Goal: Navigation & Orientation: Find specific page/section

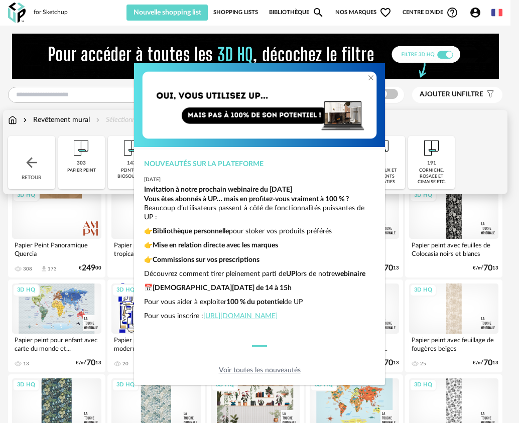
scroll to position [201, 0]
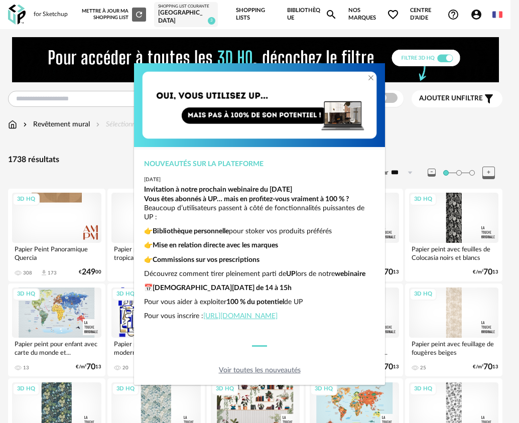
scroll to position [21, 0]
click at [436, 139] on div "Nouveautés sur la plateforme [DATE] Invitation à notre prochain webinaire du [D…" at bounding box center [259, 211] width 519 height 423
click at [426, 101] on div "Nouveautés sur la plateforme [DATE] Invitation à notre prochain webinaire du [D…" at bounding box center [259, 211] width 519 height 423
drag, startPoint x: 413, startPoint y: 159, endPoint x: 338, endPoint y: 100, distance: 95.0
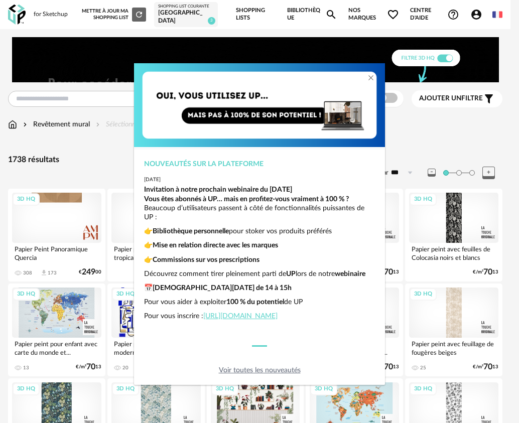
click at [412, 159] on div "Nouveautés sur la plateforme [DATE] Invitation à notre prochain webinaire du [D…" at bounding box center [259, 211] width 519 height 423
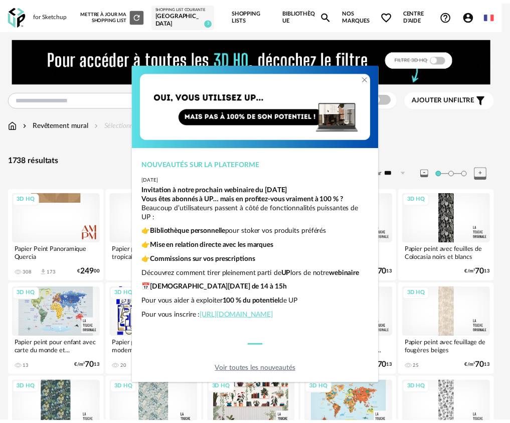
scroll to position [0, 0]
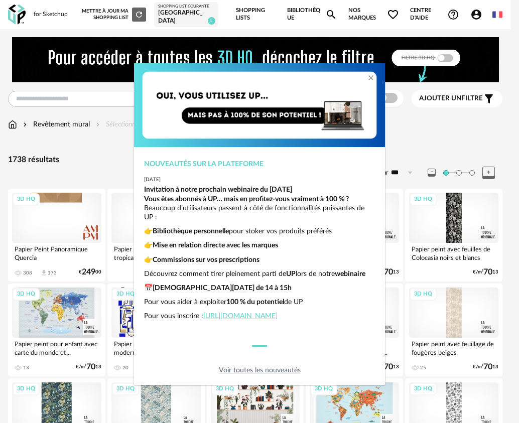
click at [351, 160] on div "Nouveautés sur la plateforme" at bounding box center [259, 164] width 231 height 9
click at [419, 149] on div "Nouveautés sur la plateforme [DATE] Invitation à notre prochain webinaire du [D…" at bounding box center [259, 211] width 519 height 423
click at [419, 141] on div "Nouveautés sur la plateforme [DATE] Invitation à notre prochain webinaire du [D…" at bounding box center [259, 211] width 519 height 423
drag, startPoint x: 419, startPoint y: 139, endPoint x: 414, endPoint y: 95, distance: 44.0
click at [418, 135] on div "Nouveautés sur la plateforme [DATE] Invitation à notre prochain webinaire du [D…" at bounding box center [259, 211] width 519 height 423
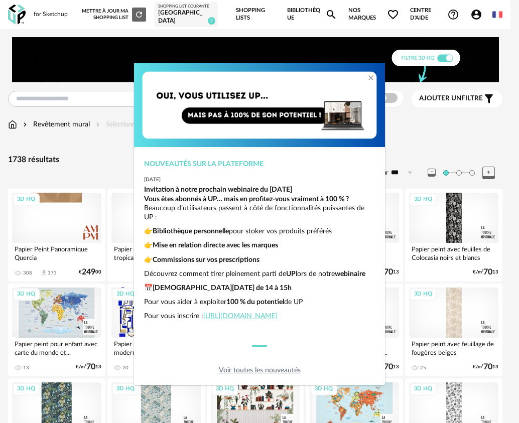
click at [279, 369] on link "Voir toutes les nouveautés" at bounding box center [260, 370] width 82 height 7
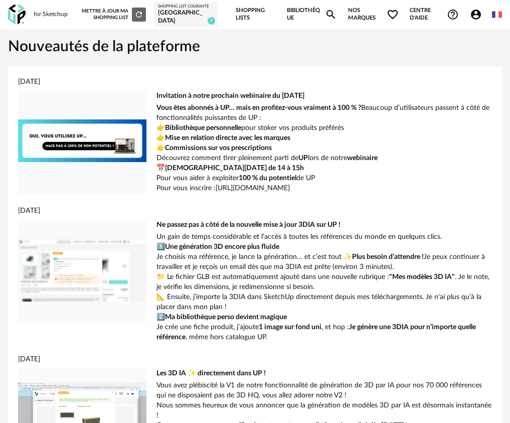
click at [20, 19] on img at bounding box center [17, 15] width 18 height 21
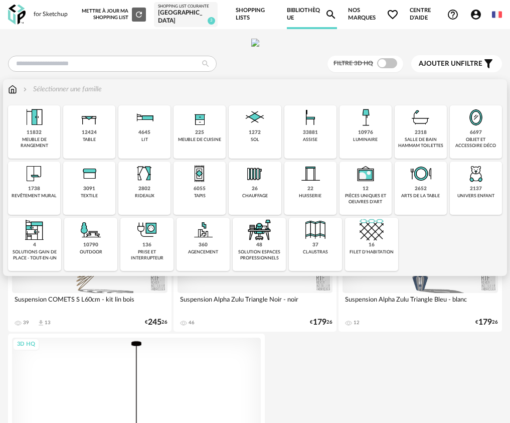
click at [18, 199] on div "revêtement mural" at bounding box center [34, 196] width 45 height 6
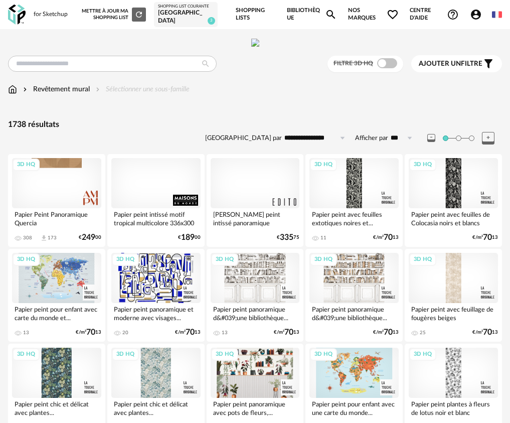
click at [411, 146] on icon at bounding box center [410, 138] width 13 height 16
click at [344, 146] on icon at bounding box center [342, 138] width 13 height 16
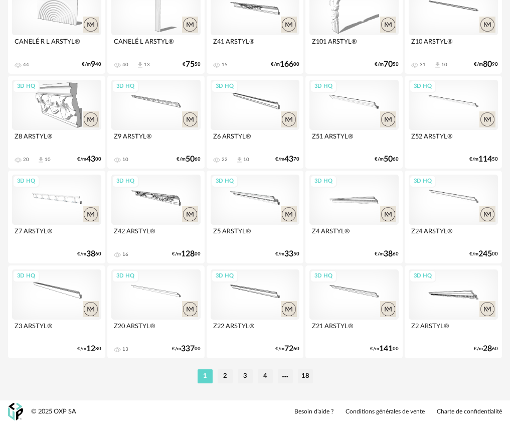
scroll to position [1731, 0]
click at [226, 378] on li "2" at bounding box center [225, 376] width 15 height 14
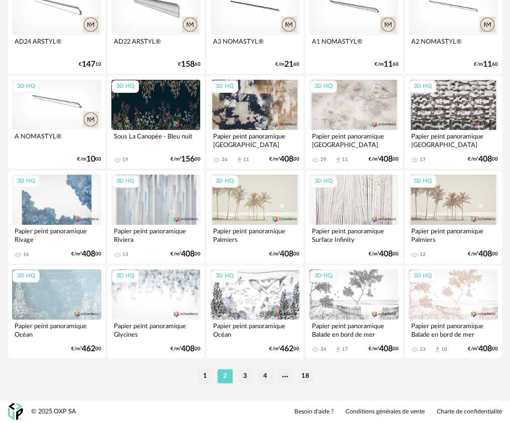
scroll to position [1731, 0]
click at [245, 377] on li "3" at bounding box center [245, 376] width 15 height 14
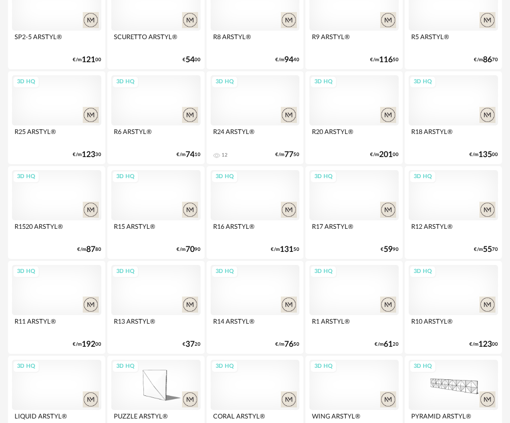
scroll to position [1731, 0]
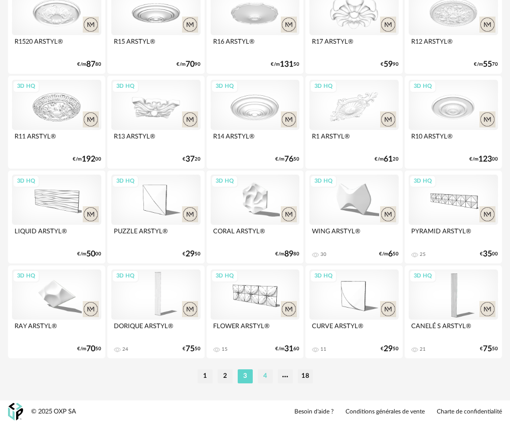
click at [265, 371] on li "4" at bounding box center [265, 376] width 15 height 14
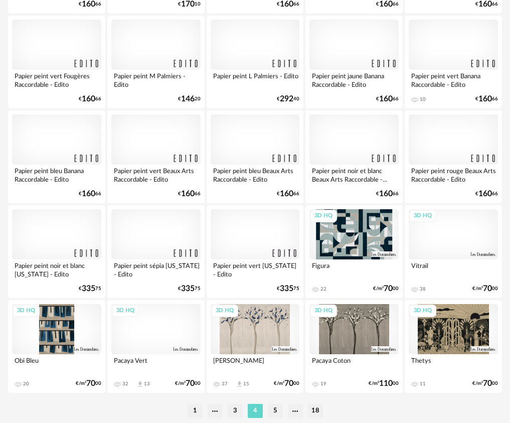
scroll to position [1731, 0]
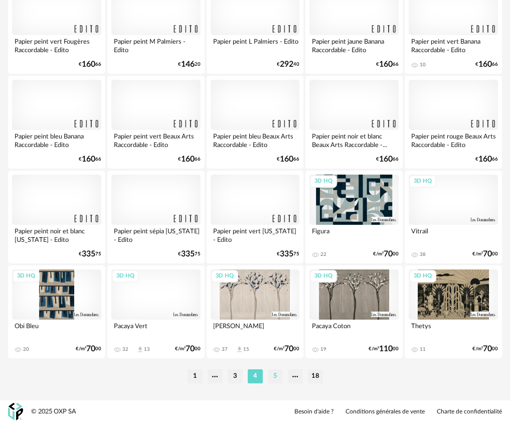
click at [277, 378] on li "5" at bounding box center [275, 376] width 15 height 14
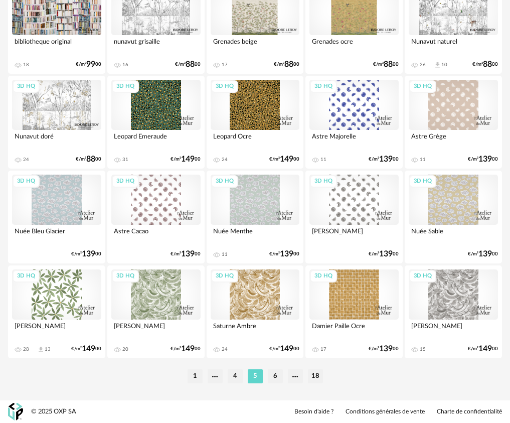
scroll to position [1731, 0]
click at [273, 378] on li "6" at bounding box center [275, 376] width 15 height 14
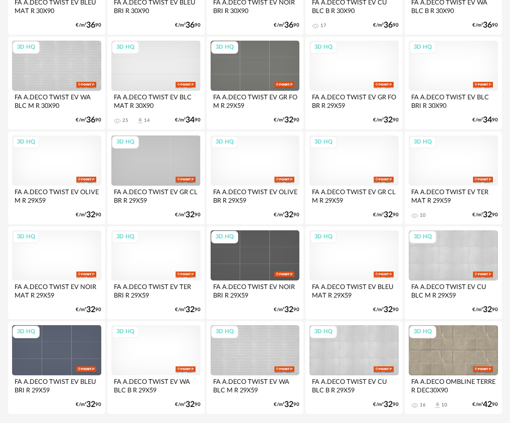
scroll to position [1731, 0]
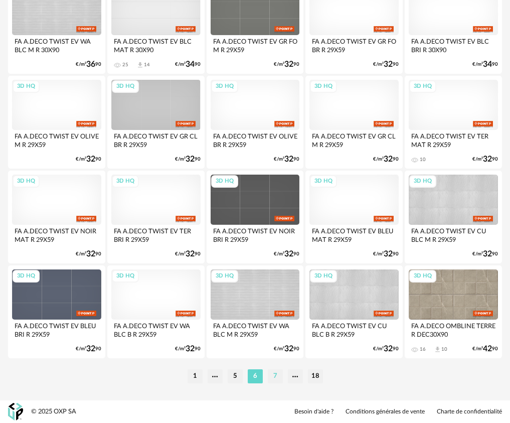
click at [277, 375] on li "7" at bounding box center [275, 376] width 15 height 14
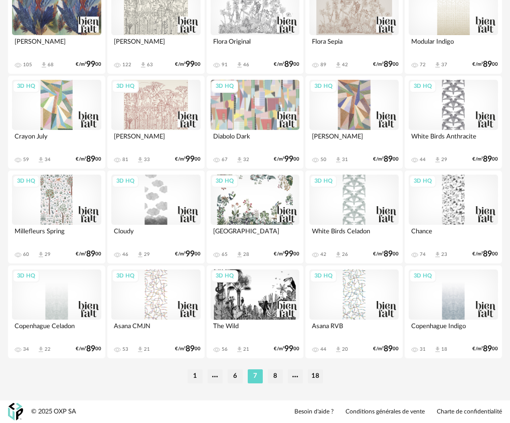
scroll to position [1731, 0]
click at [272, 370] on li "8" at bounding box center [275, 376] width 15 height 14
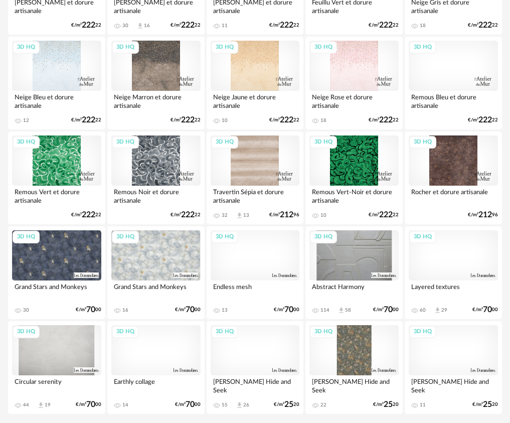
scroll to position [1731, 0]
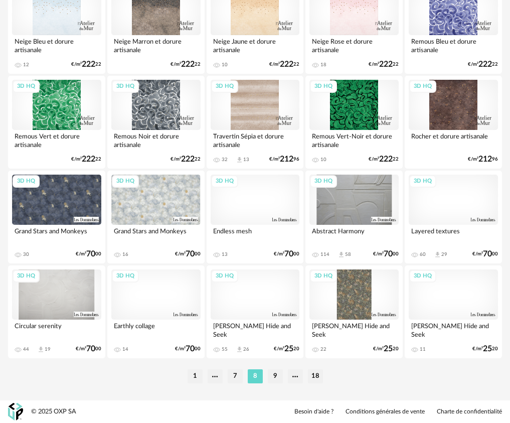
click at [276, 376] on li "9" at bounding box center [275, 376] width 15 height 14
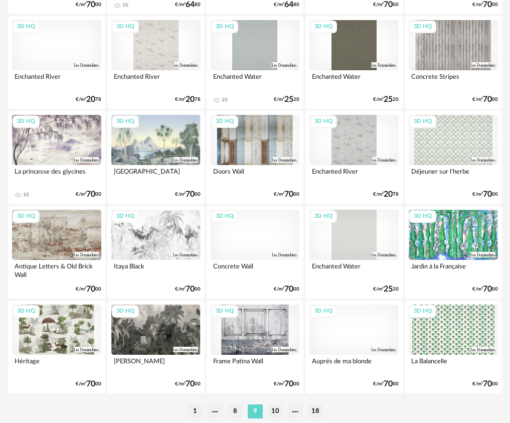
scroll to position [1731, 0]
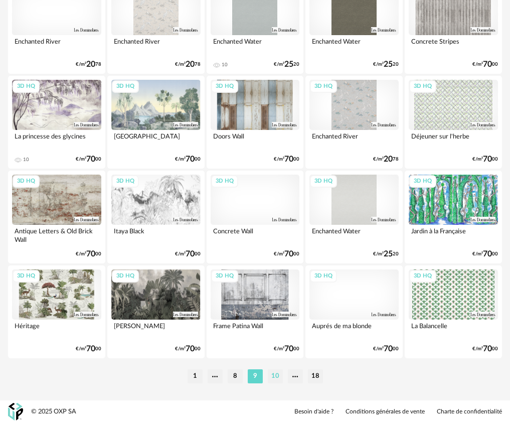
click at [276, 374] on li "10" at bounding box center [275, 376] width 15 height 14
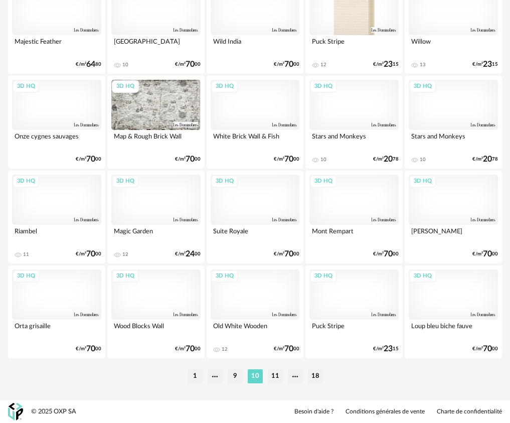
scroll to position [1731, 0]
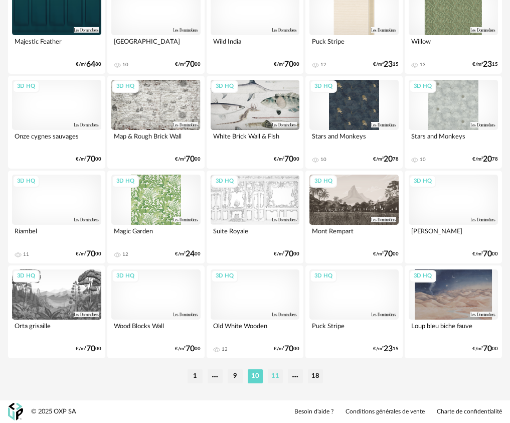
click at [277, 377] on li "11" at bounding box center [275, 376] width 15 height 14
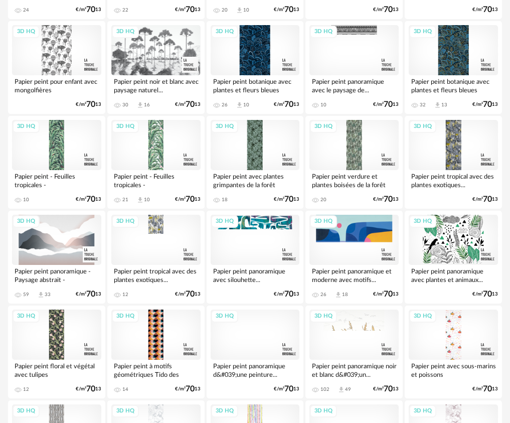
scroll to position [1731, 0]
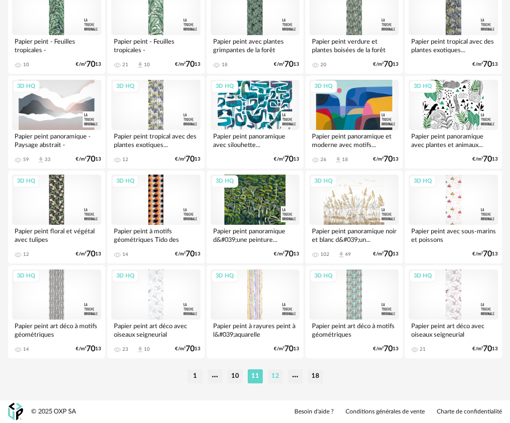
click at [273, 379] on li "12" at bounding box center [275, 376] width 15 height 14
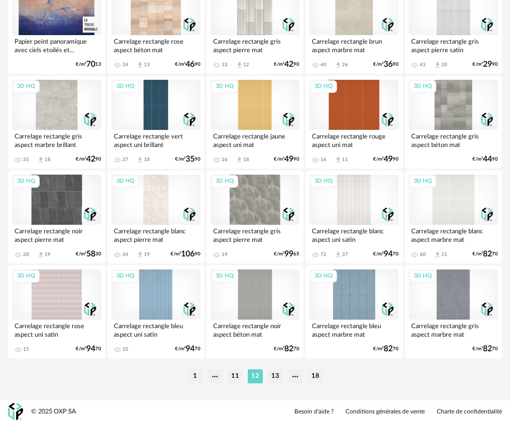
scroll to position [1731, 0]
click at [276, 375] on li "13" at bounding box center [275, 376] width 15 height 14
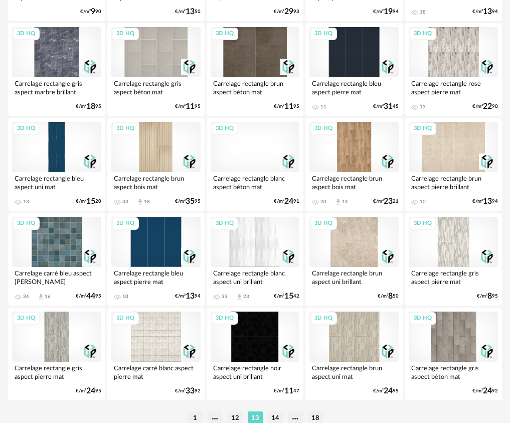
scroll to position [1731, 0]
